Goal: Task Accomplishment & Management: Manage account settings

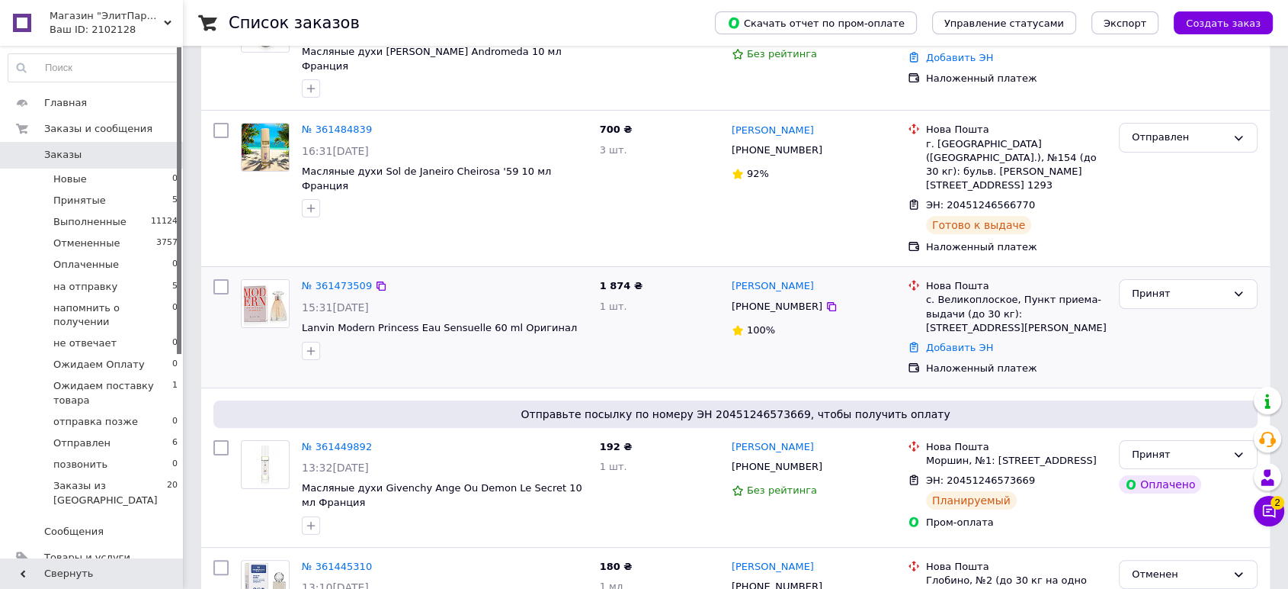
scroll to position [254, 0]
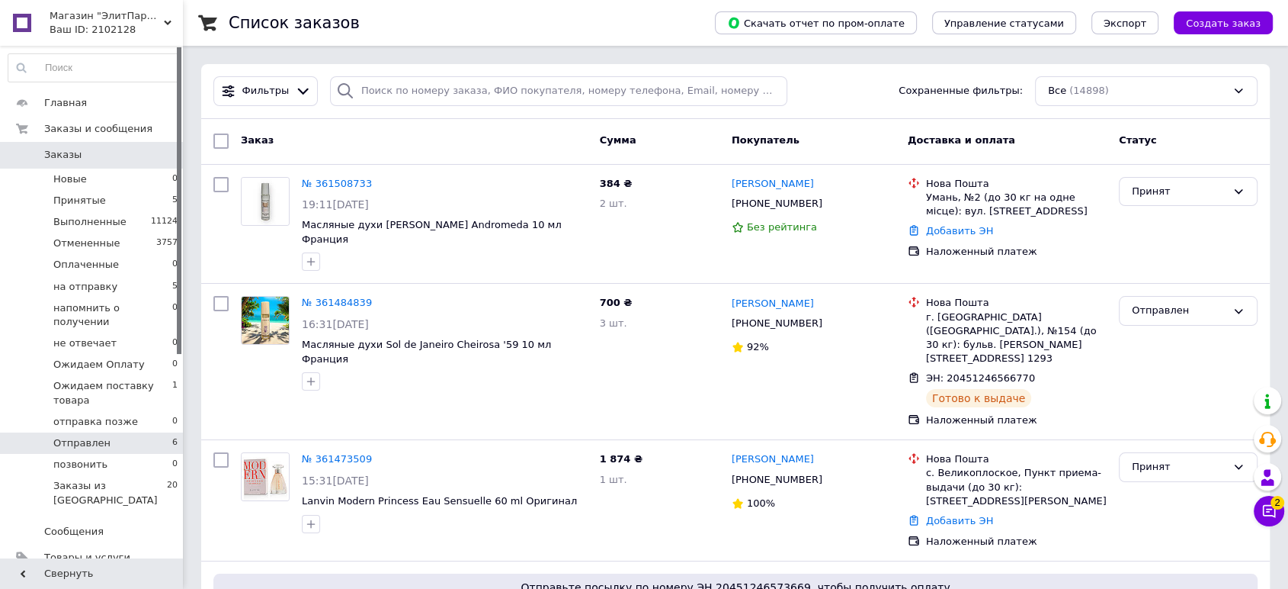
click at [102, 436] on span "Отправлен" at bounding box center [81, 443] width 57 height 14
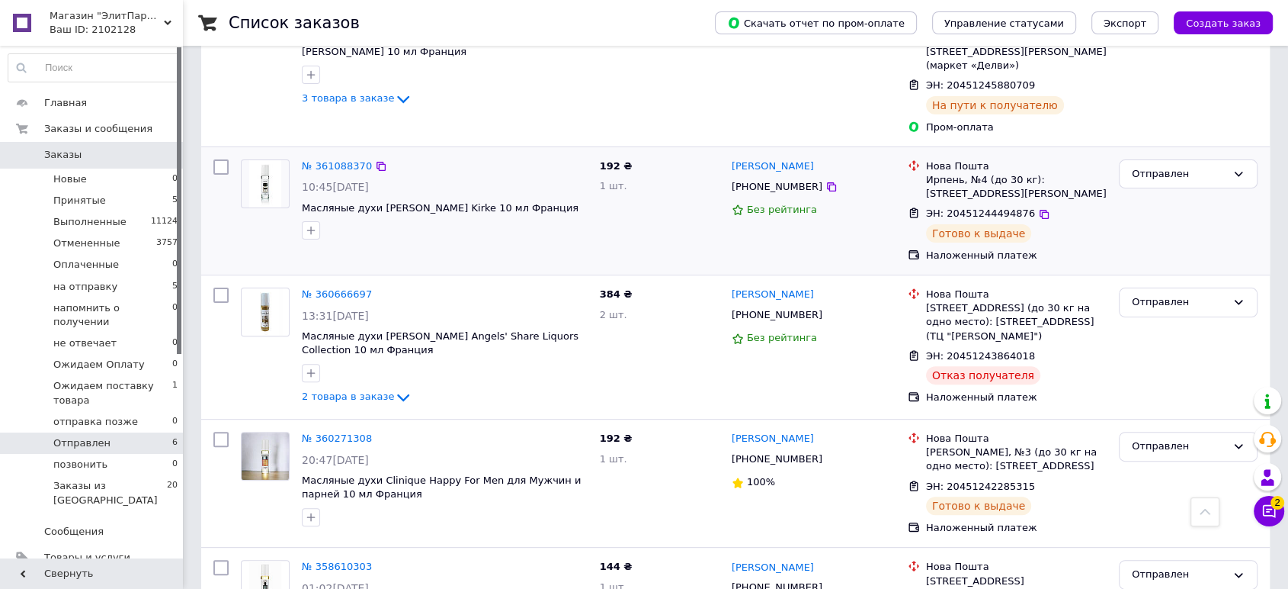
scroll to position [460, 0]
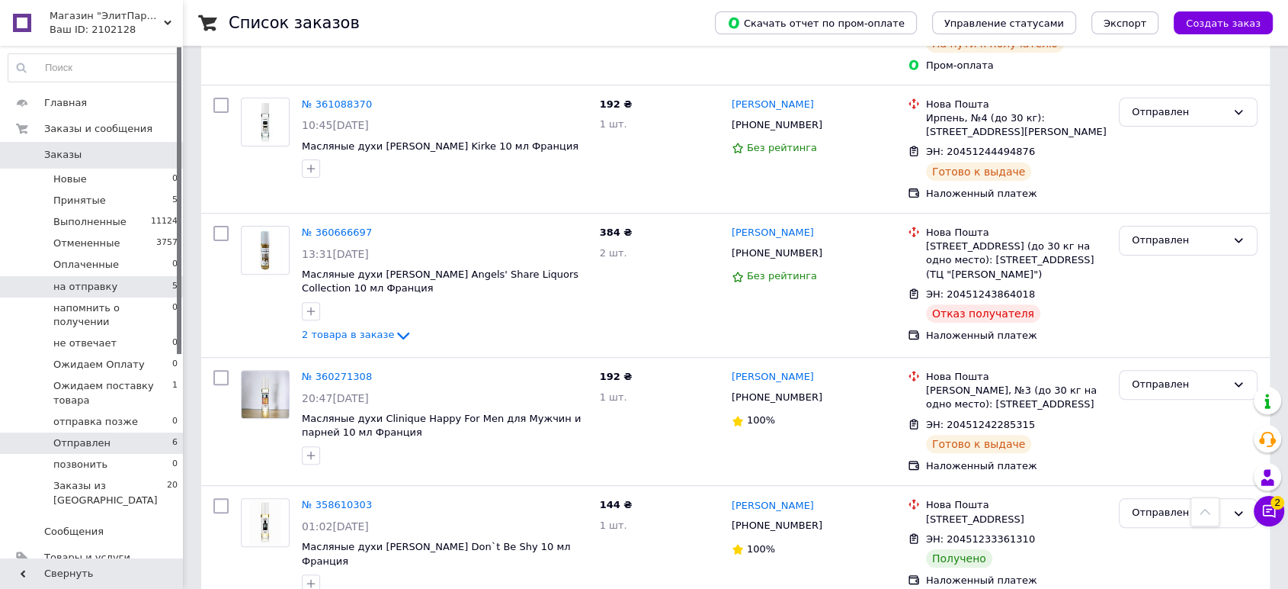
click at [63, 276] on li "на отправку 5" at bounding box center [93, 286] width 187 height 21
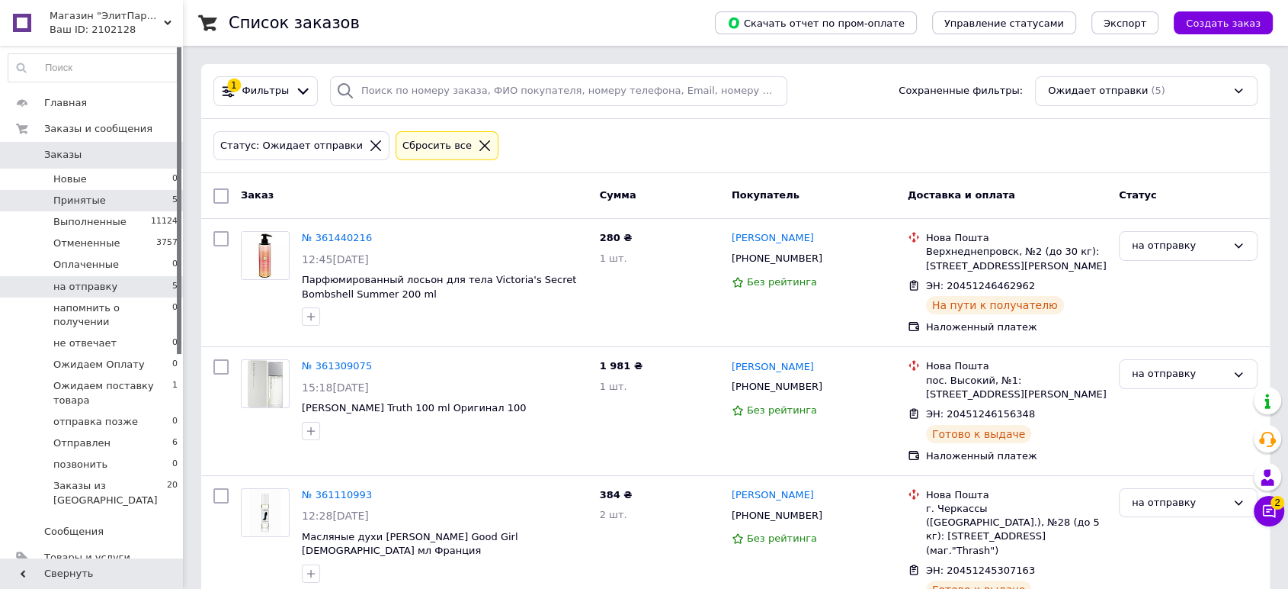
click at [91, 201] on span "Принятые" at bounding box center [79, 201] width 53 height 14
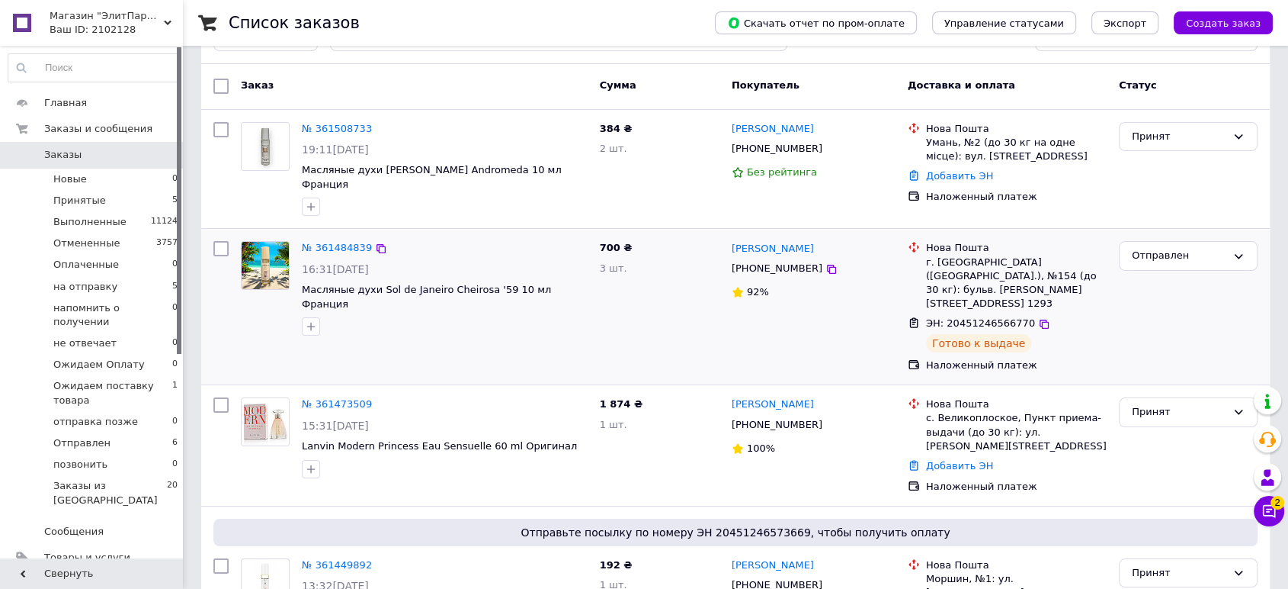
scroll to position [85, 0]
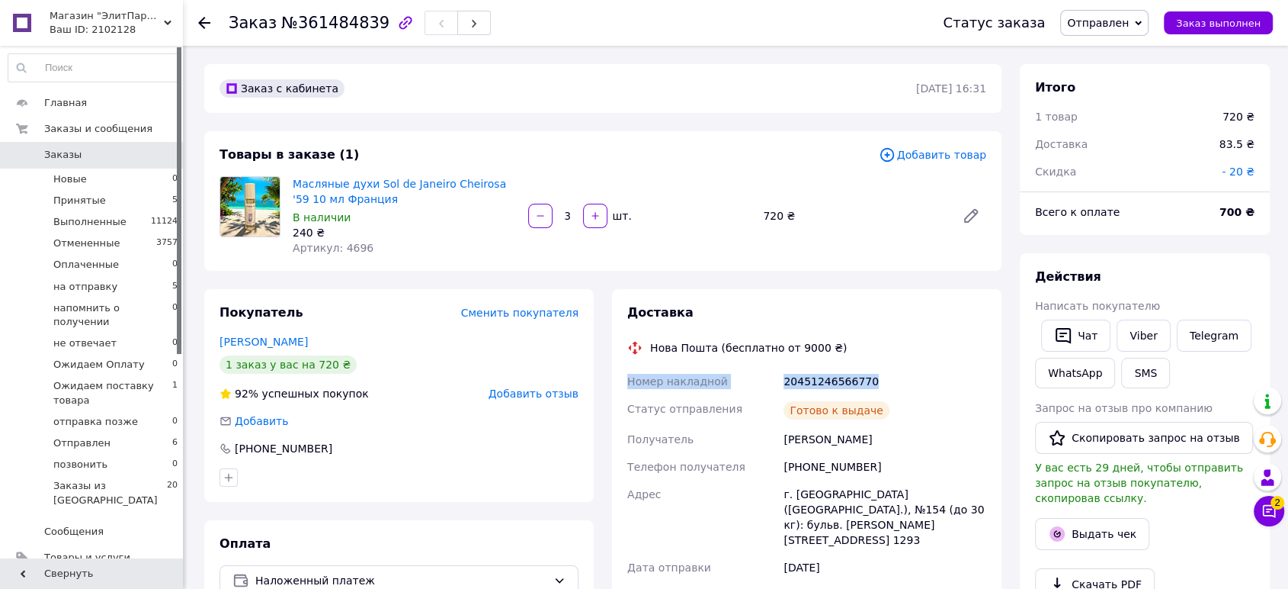
drag, startPoint x: 855, startPoint y: 383, endPoint x: 612, endPoint y: 371, distance: 242.8
click at [612, 371] on div "Доставка Нова Пошта (бесплатно от 9000 ₴) Номер накладной 20451246566770 Статус…" at bounding box center [807, 569] width 390 height 560
copy div "Номер накладной 20451246566770"
click at [1143, 337] on link "Viber" at bounding box center [1143, 335] width 53 height 32
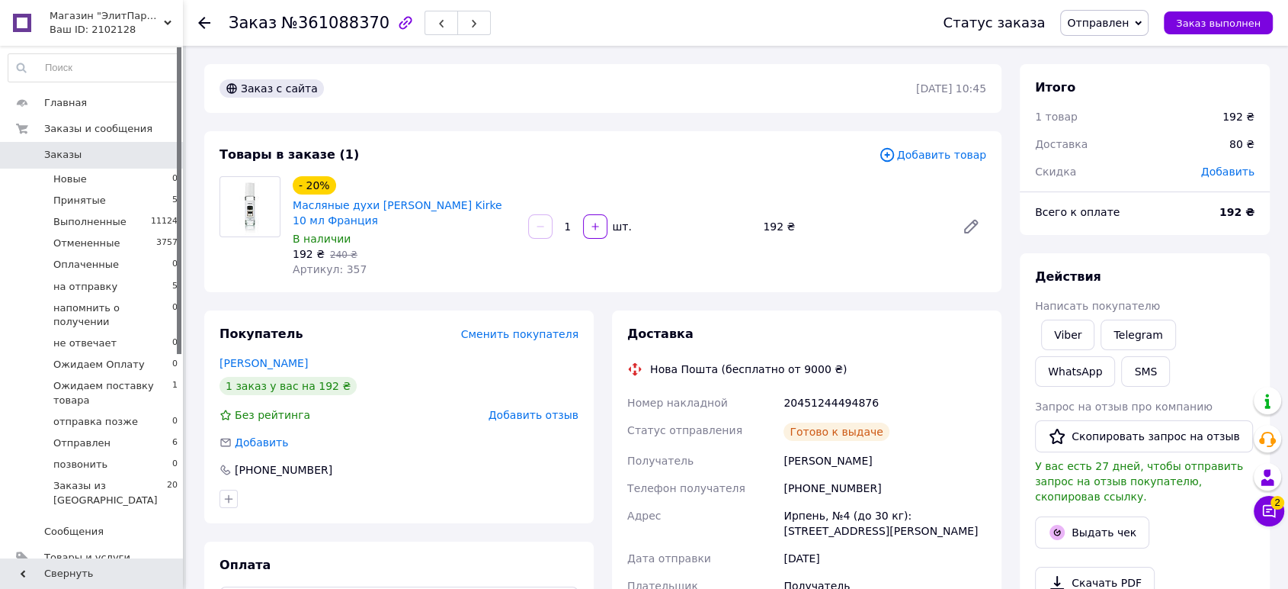
scroll to position [169, 0]
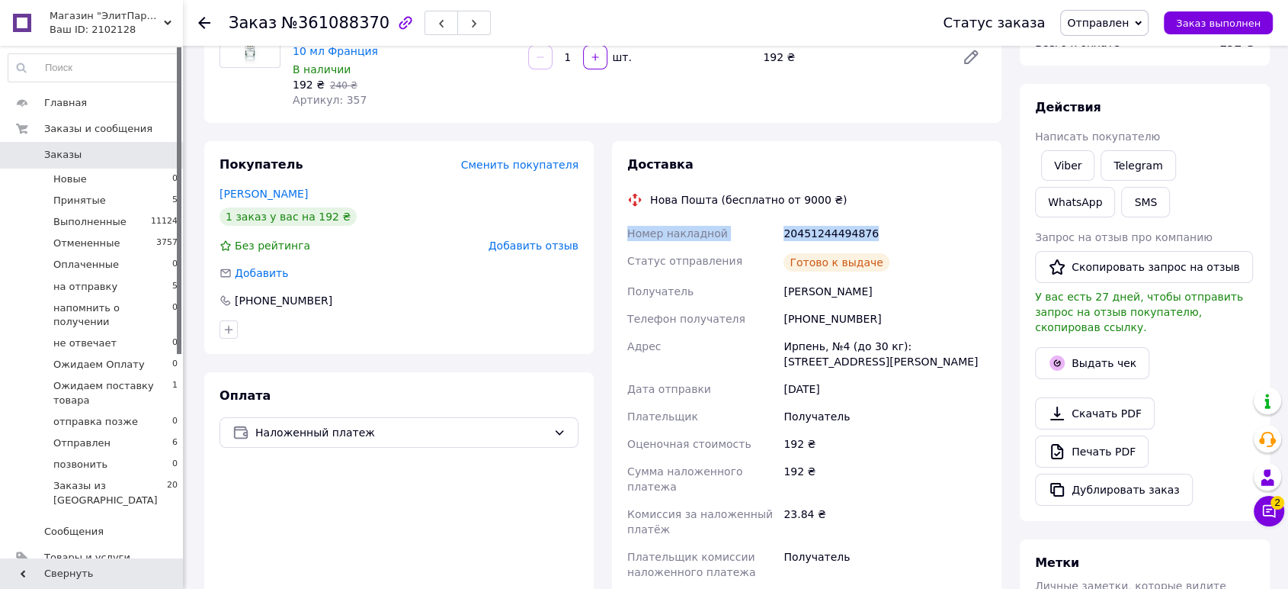
drag, startPoint x: 831, startPoint y: 236, endPoint x: 614, endPoint y: 235, distance: 216.5
click at [614, 235] on div "Доставка Нова Пошта (бесплатно от 9000 ₴) Номер накладной 20451244494876 Статус…" at bounding box center [807, 406] width 390 height 530
click at [1067, 167] on link "Viber" at bounding box center [1067, 165] width 53 height 30
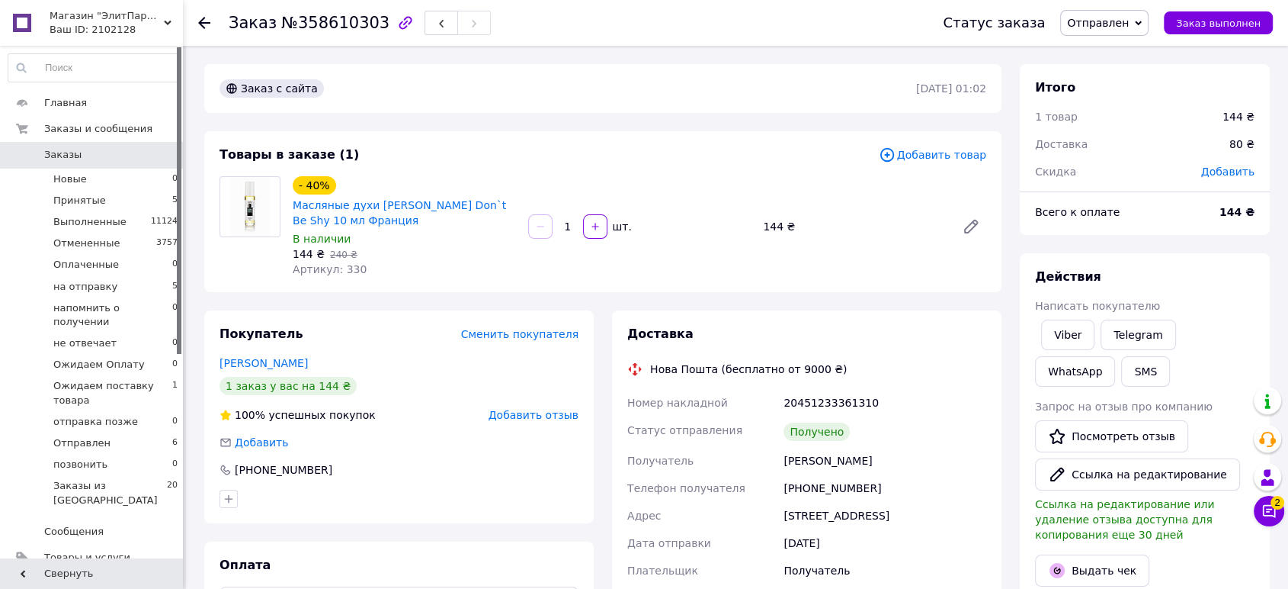
scroll to position [169, 0]
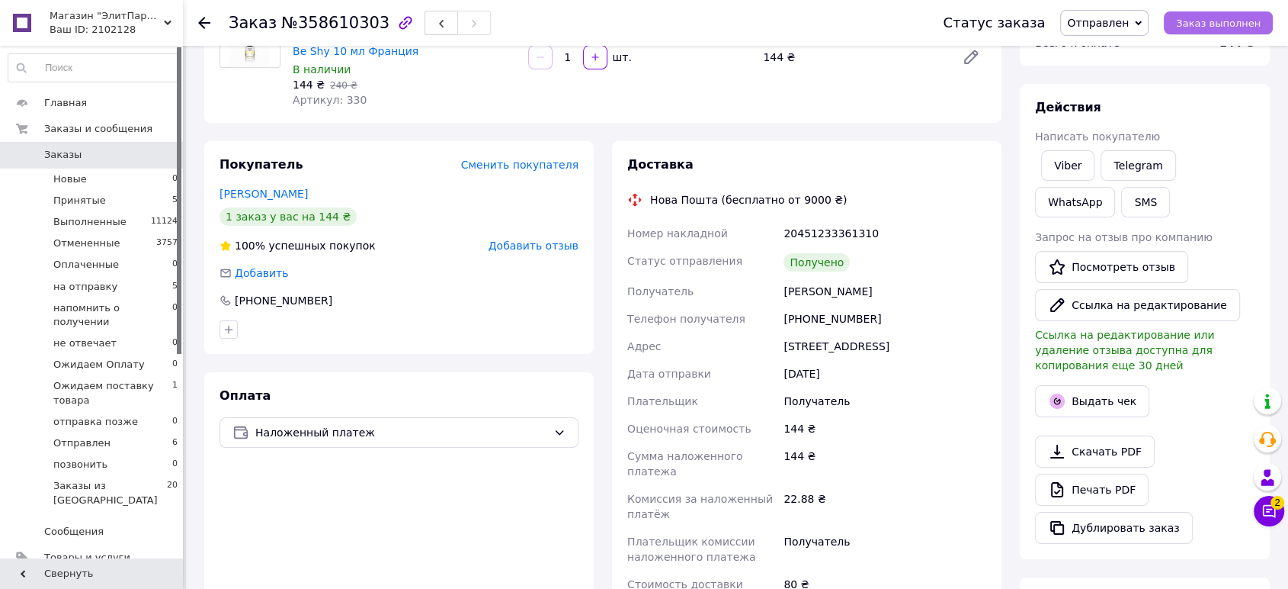
click at [1202, 21] on span "Заказ выполнен" at bounding box center [1218, 23] width 85 height 11
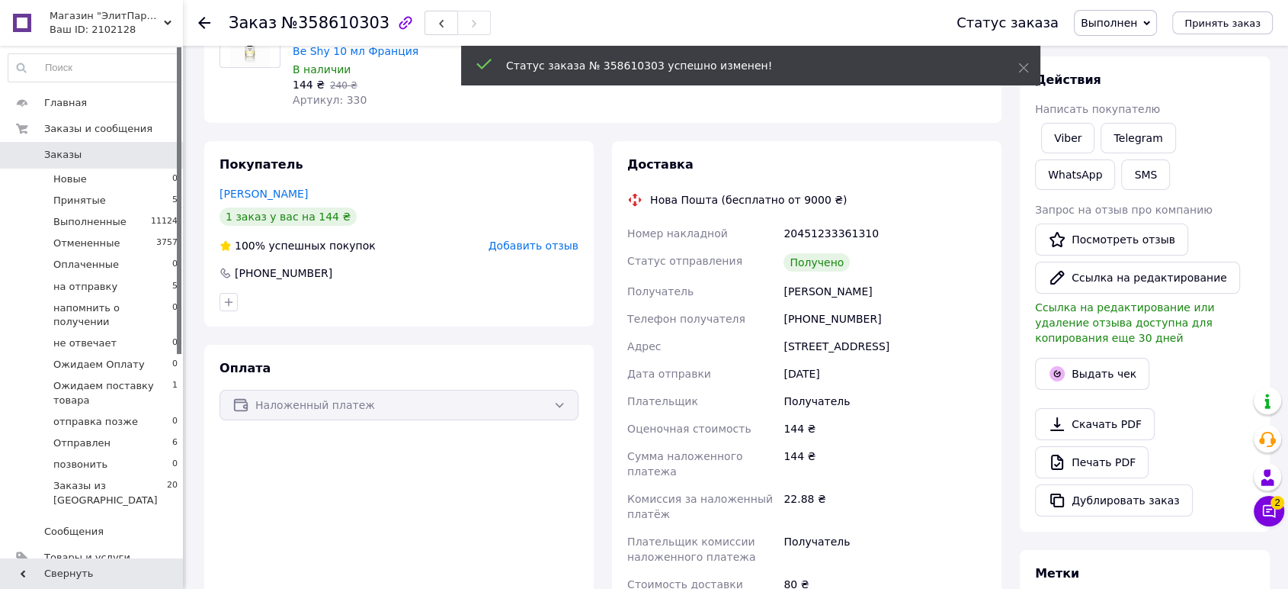
click at [1090, 395] on div at bounding box center [1145, 396] width 226 height 6
click at [1068, 374] on button "Выдать чек" at bounding box center [1092, 374] width 114 height 32
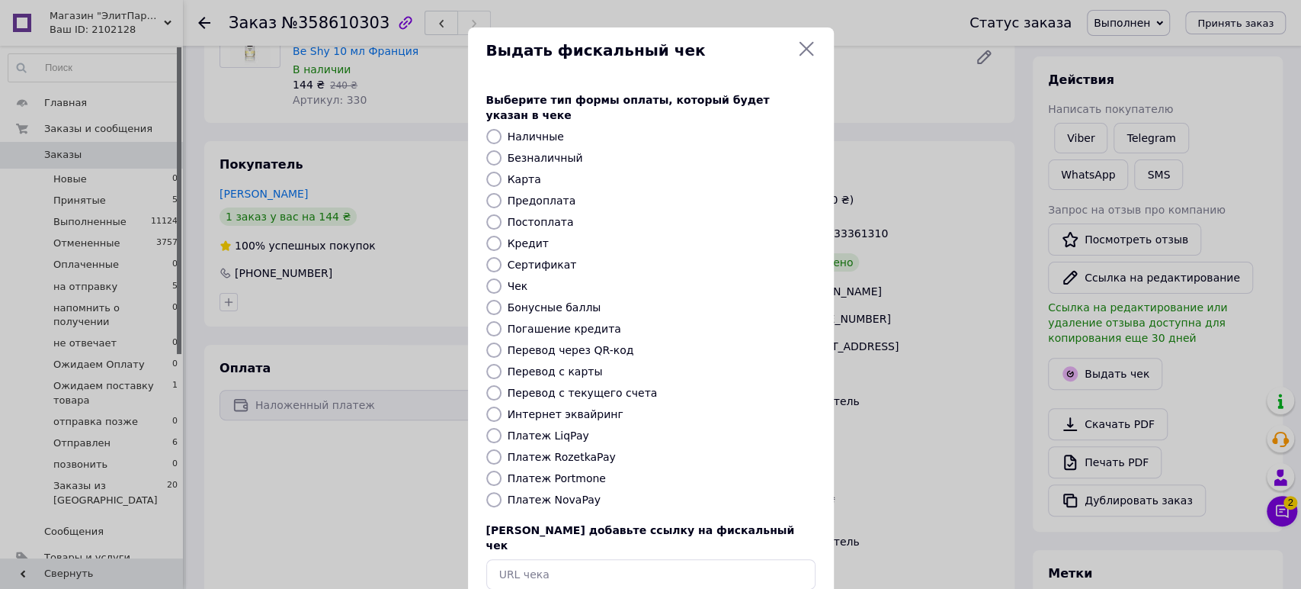
click at [543, 493] on label "Платеж NovaPay" at bounding box center [554, 499] width 93 height 12
click at [502, 492] on input "Платеж NovaPay" at bounding box center [493, 499] width 15 height 15
radio input "true"
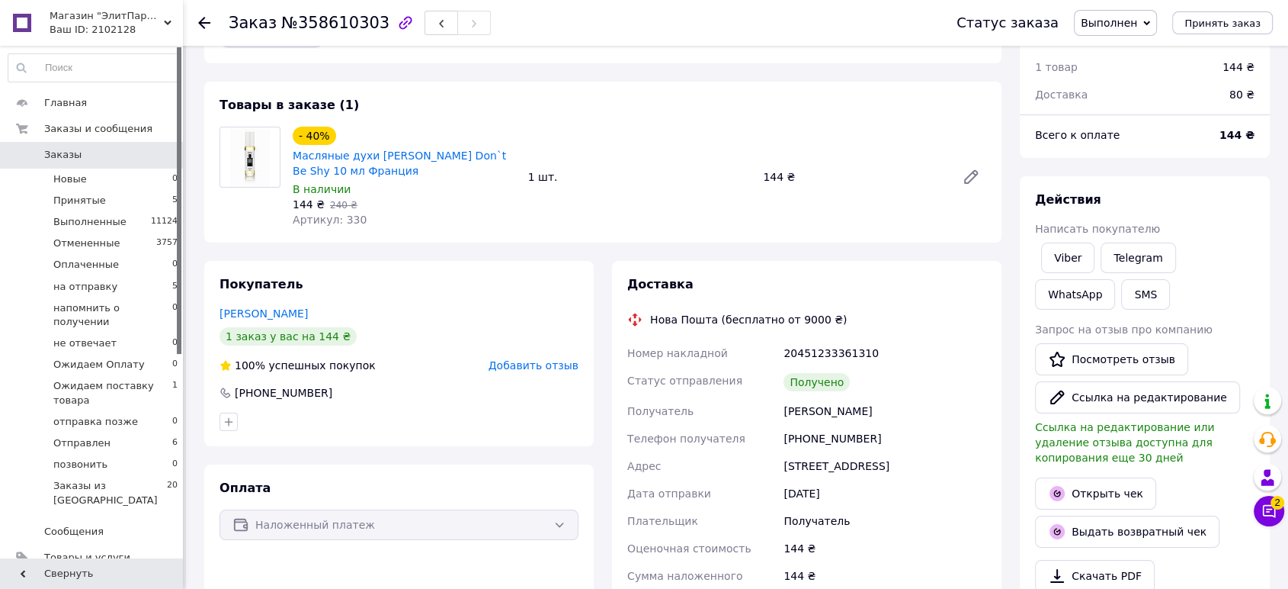
scroll to position [0, 0]
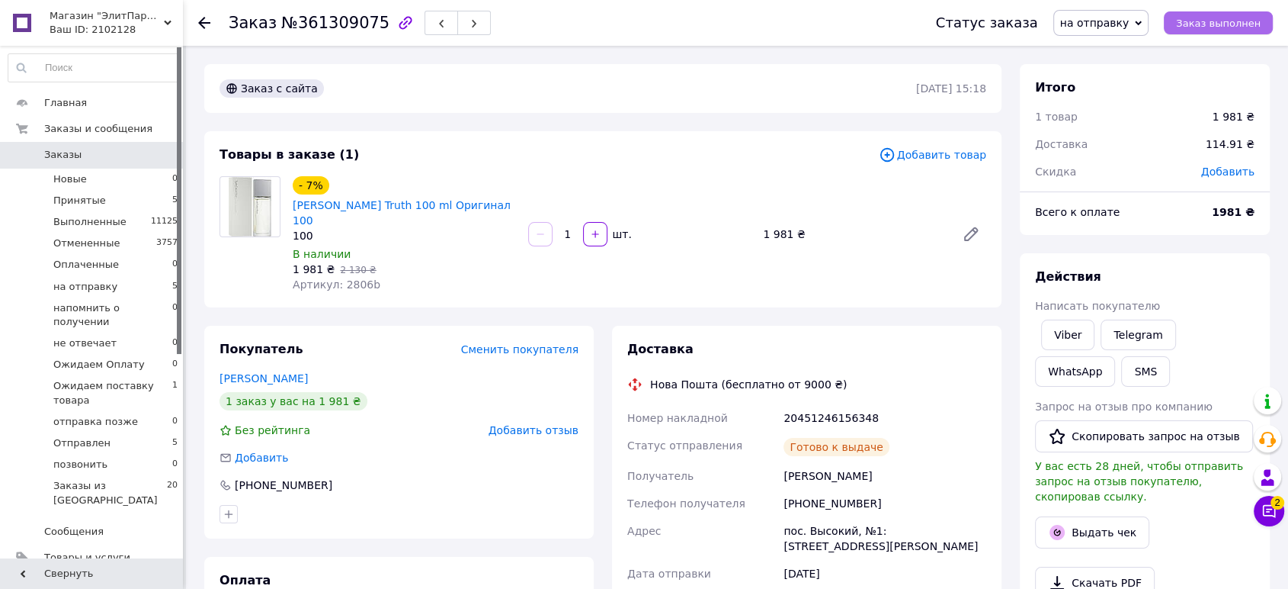
click at [1230, 20] on span "Заказ выполнен" at bounding box center [1218, 23] width 85 height 11
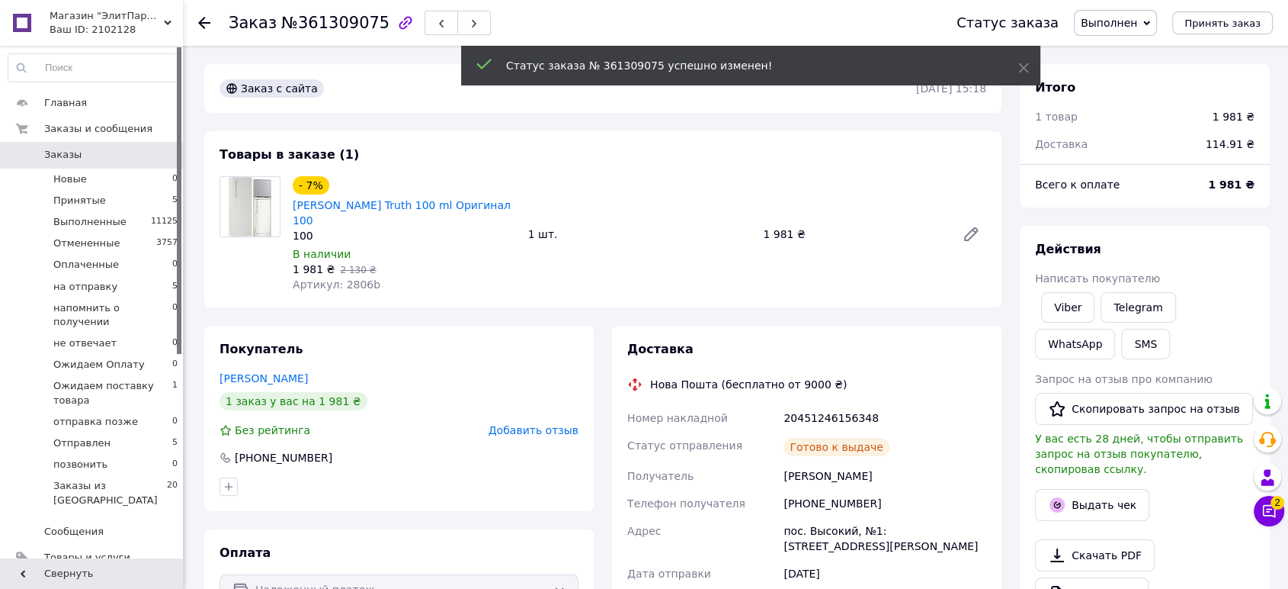
click at [1138, 22] on span "Выполнен" at bounding box center [1109, 23] width 56 height 12
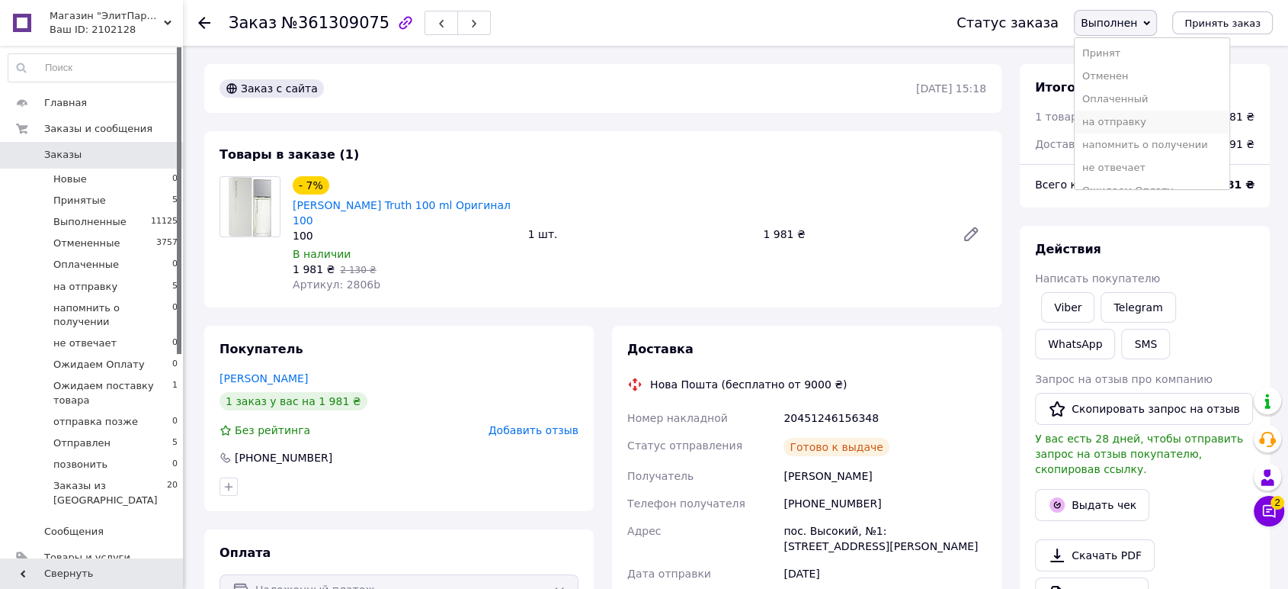
scroll to position [108, 0]
click at [1147, 151] on li "Отправлен" at bounding box center [1152, 151] width 155 height 23
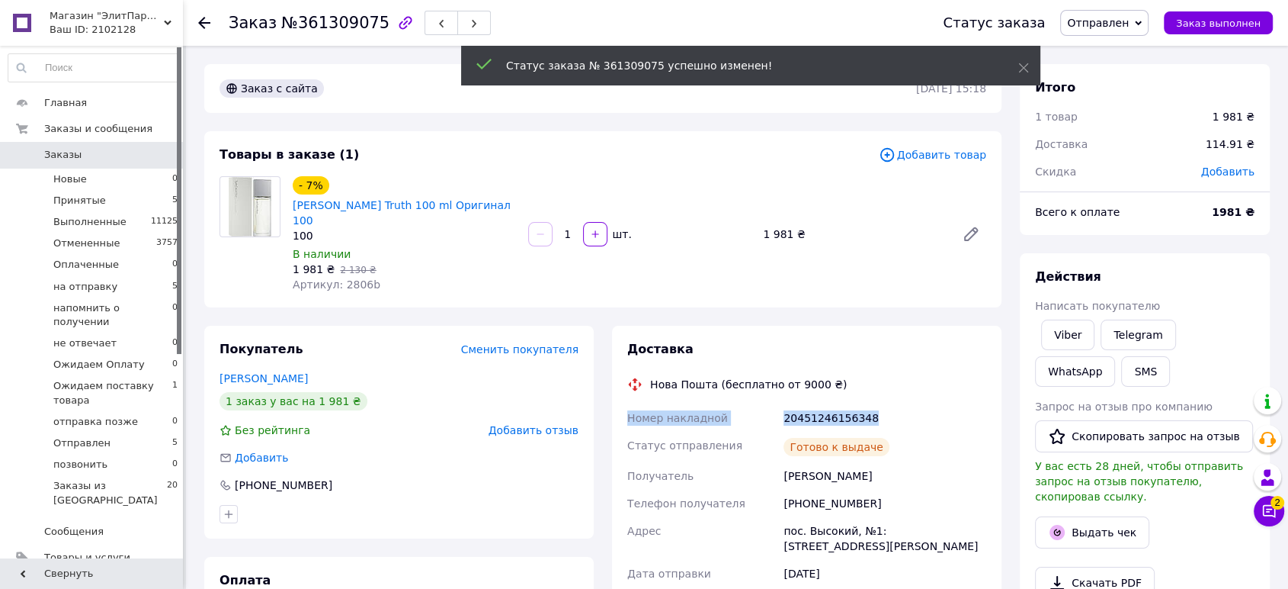
drag, startPoint x: 887, startPoint y: 404, endPoint x: 622, endPoint y: 406, distance: 265.3
click at [622, 406] on div "Доставка Нова Пошта (бесплатно от 9000 ₴) Номер накладной 20451246156348 Статус…" at bounding box center [807, 591] width 390 height 530
copy div "Номер накладной 20451246156348"
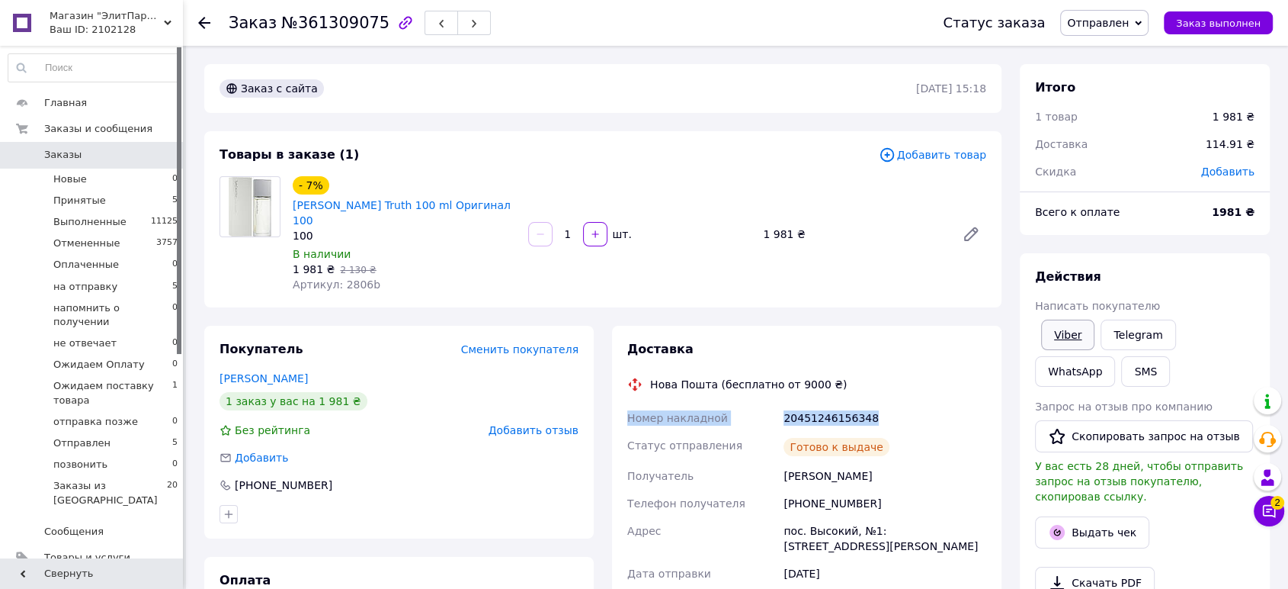
click at [1061, 337] on link "Viber" at bounding box center [1067, 334] width 53 height 30
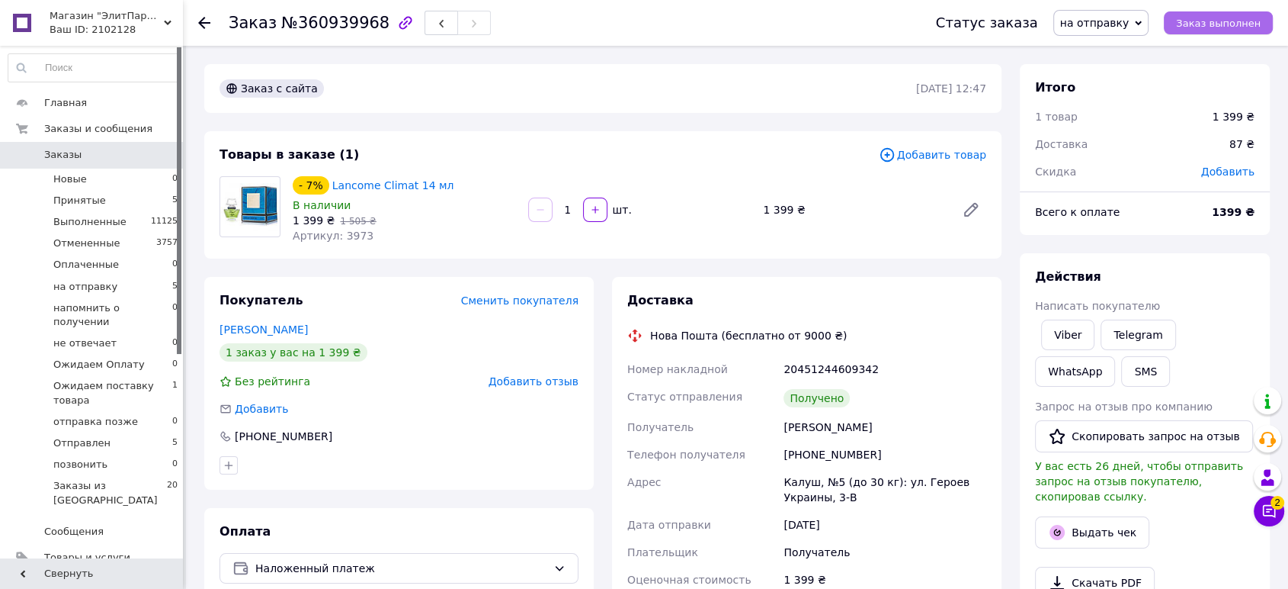
click at [1216, 27] on span "Заказ выполнен" at bounding box center [1218, 23] width 85 height 11
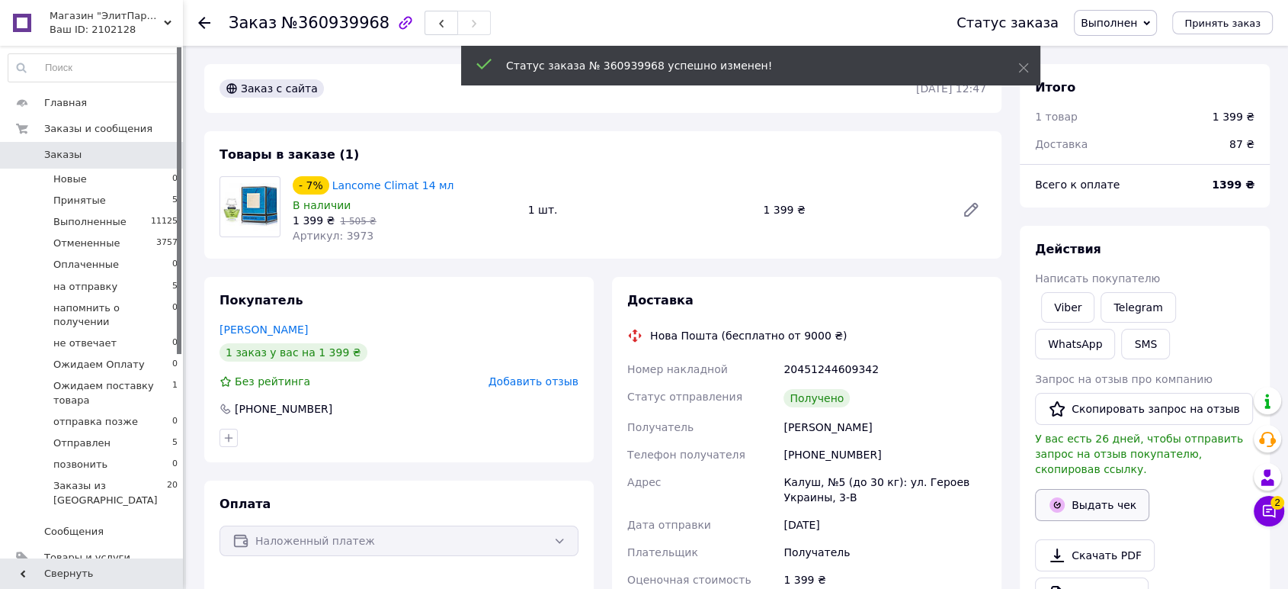
click at [1095, 492] on button "Выдать чек" at bounding box center [1092, 505] width 114 height 32
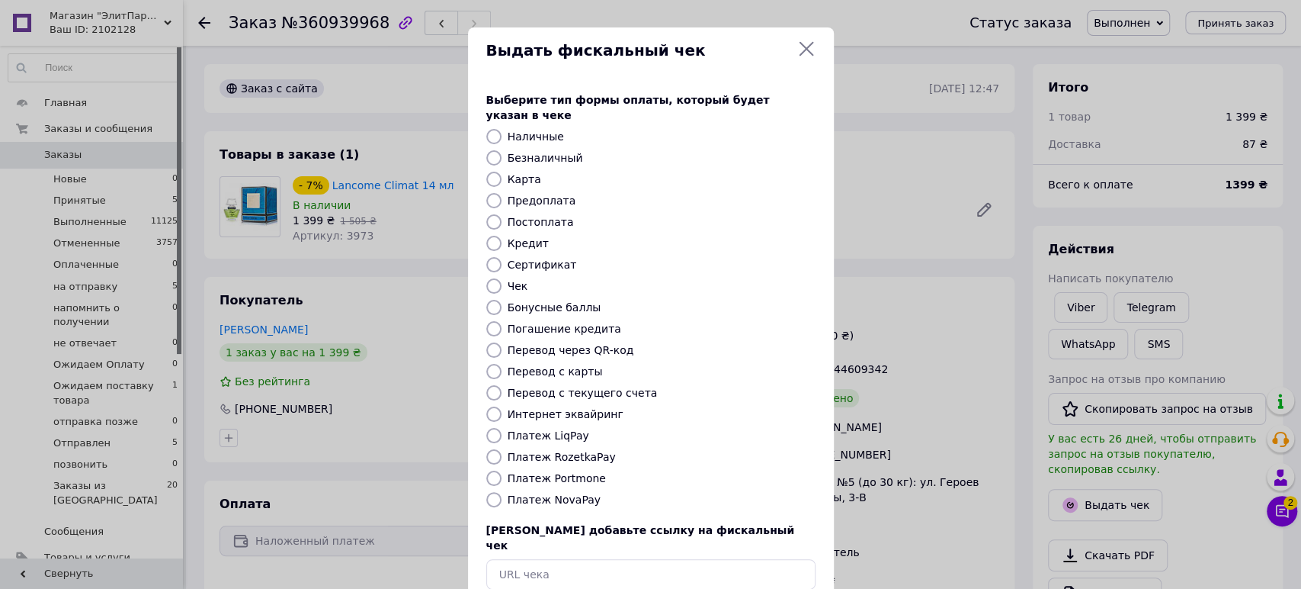
click at [545, 493] on label "Платеж NovaPay" at bounding box center [554, 499] width 93 height 12
click at [502, 492] on input "Платеж NovaPay" at bounding box center [493, 499] width 15 height 15
radio input "true"
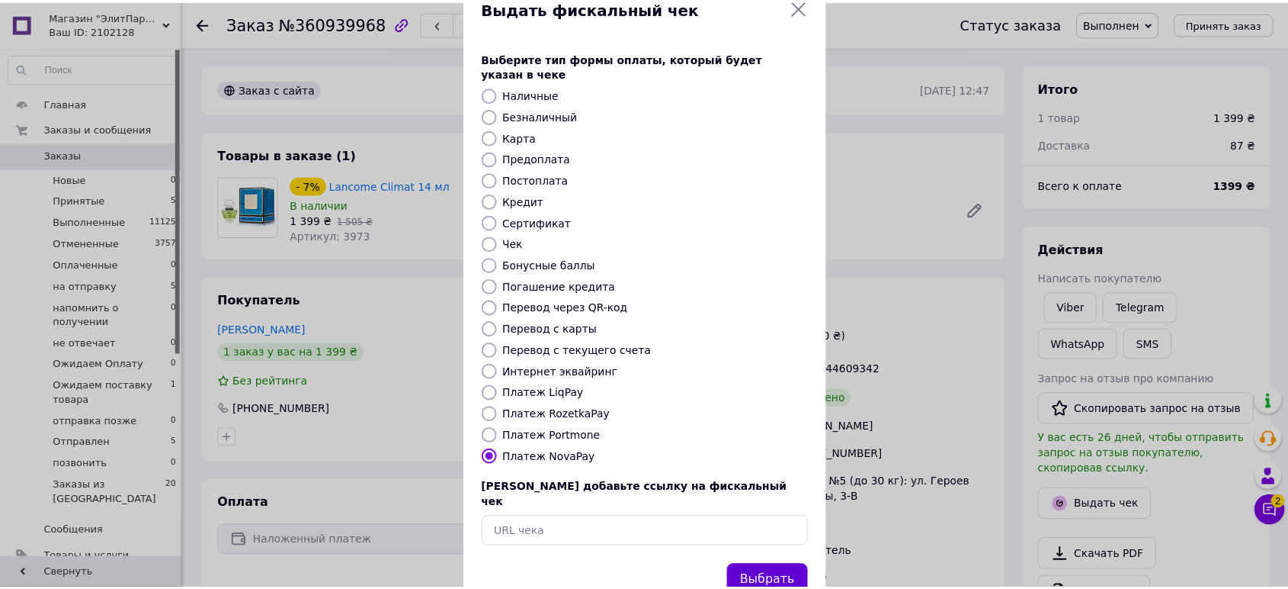
scroll to position [66, 0]
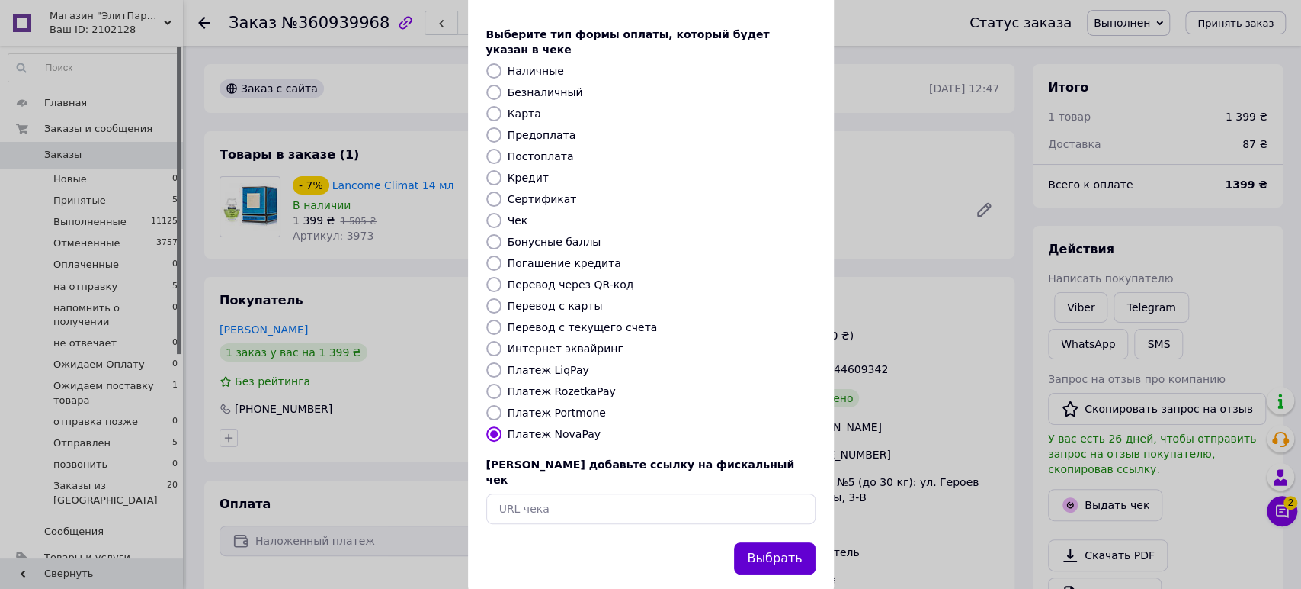
click at [778, 542] on button "Выбрать" at bounding box center [774, 558] width 81 height 33
